Goal: Check status: Check status

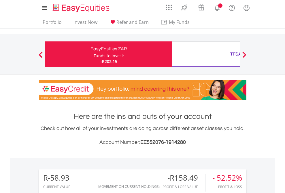
scroll to position [55, 90]
click at [94, 54] on div "Funds to invest:" at bounding box center [109, 56] width 31 height 6
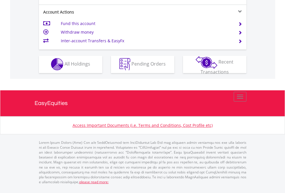
scroll to position [539, 0]
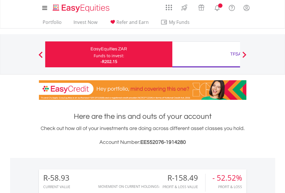
scroll to position [55, 90]
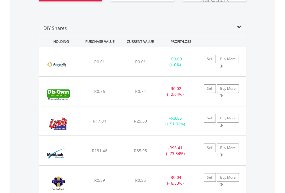
scroll to position [641, 0]
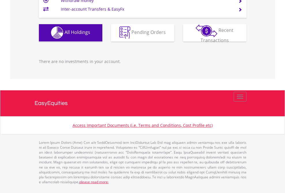
scroll to position [55, 90]
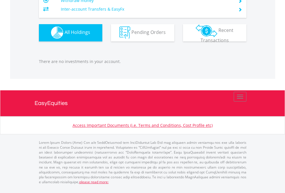
scroll to position [55, 90]
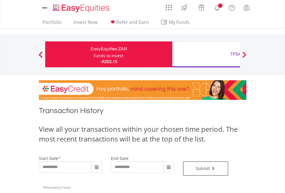
type input "**********"
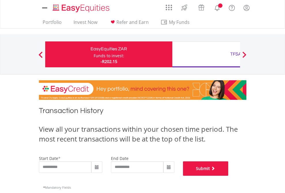
click at [228, 176] on button "Submit" at bounding box center [206, 169] width 46 height 14
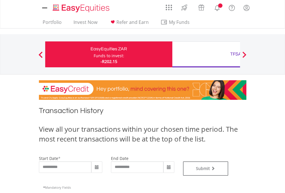
click at [206, 54] on div "TFSA" at bounding box center [236, 54] width 120 height 8
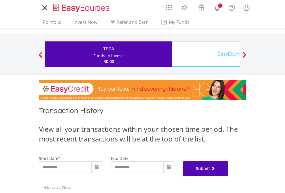
click at [228, 176] on button "Submit" at bounding box center [206, 169] width 46 height 14
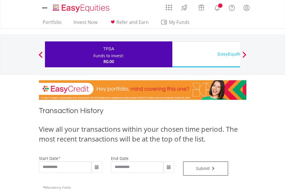
click at [206, 54] on div "EasyEquities USD" at bounding box center [236, 54] width 120 height 8
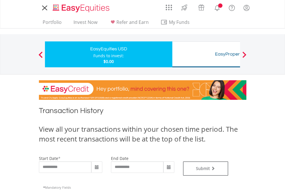
type input "**********"
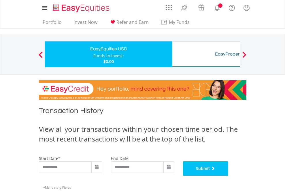
click at [228, 176] on button "Submit" at bounding box center [206, 169] width 46 height 14
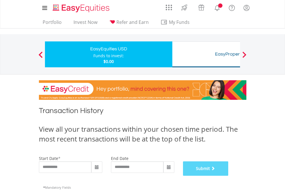
scroll to position [234, 0]
